Goal: Find specific page/section: Find specific page/section

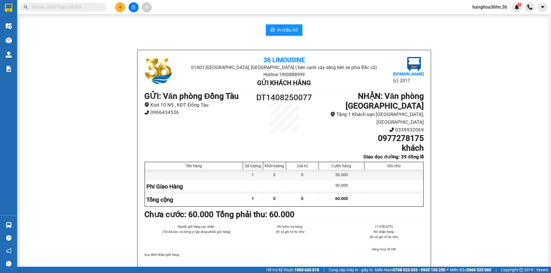
click at [17, 1] on div at bounding box center [8, 9] width 17 height 19
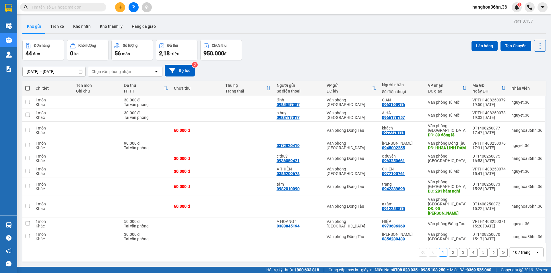
click at [74, 10] on span at bounding box center [63, 7] width 86 height 9
click at [73, 7] on input "text" at bounding box center [66, 7] width 68 height 6
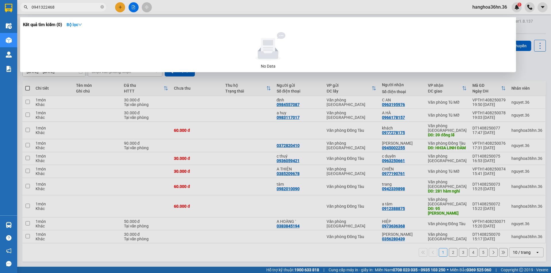
drag, startPoint x: 61, startPoint y: 7, endPoint x: 22, endPoint y: 5, distance: 39.1
click at [18, 3] on div "0941322468" at bounding box center [56, 7] width 112 height 9
type input "0941322468"
click at [202, 8] on div at bounding box center [275, 136] width 551 height 273
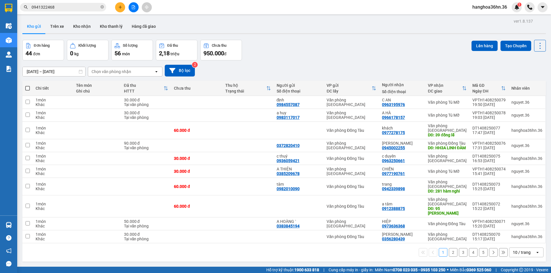
click at [104, 6] on icon "close-circle" at bounding box center [101, 6] width 3 height 3
click at [62, 10] on input "text" at bounding box center [66, 7] width 68 height 6
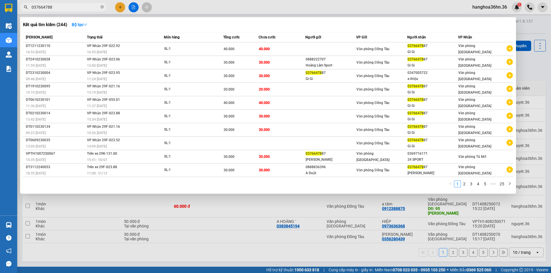
type input "0376647887"
